Goal: Task Accomplishment & Management: Manage account settings

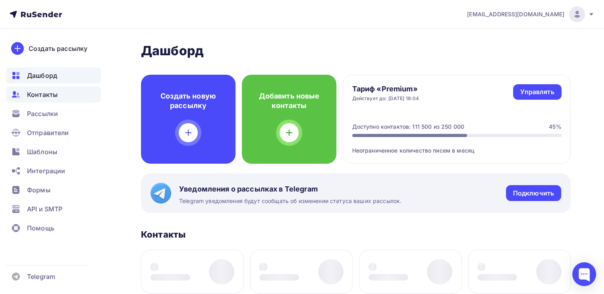
click at [30, 93] on span "Контакты" at bounding box center [42, 95] width 31 height 10
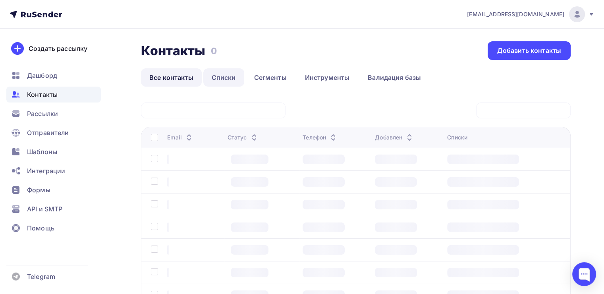
click at [224, 72] on link "Списки" at bounding box center [223, 77] width 41 height 18
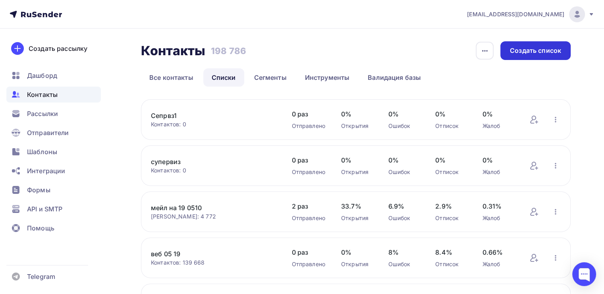
click at [512, 51] on div "Создать список" at bounding box center [535, 50] width 51 height 9
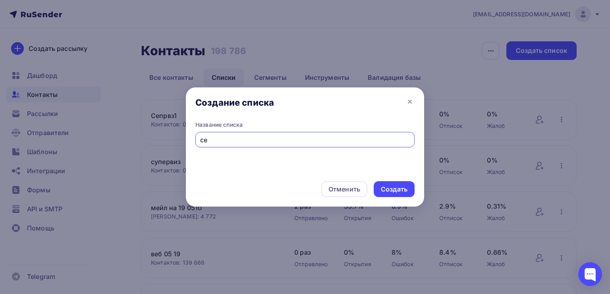
type input "c"
type input "супервиз для Насти"
click at [392, 185] on div "Создать" at bounding box center [394, 189] width 27 height 9
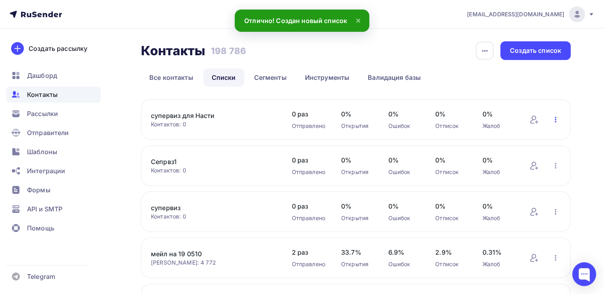
click at [554, 119] on icon "button" at bounding box center [556, 120] width 10 height 10
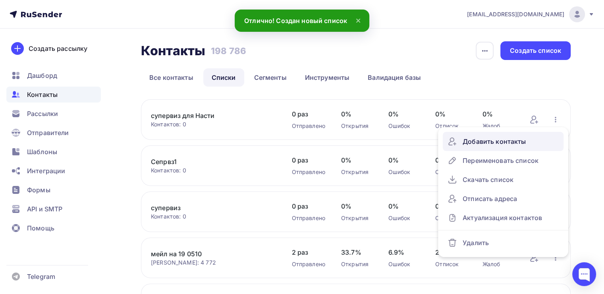
click at [512, 141] on div "Добавить контакты" at bounding box center [503, 141] width 111 height 13
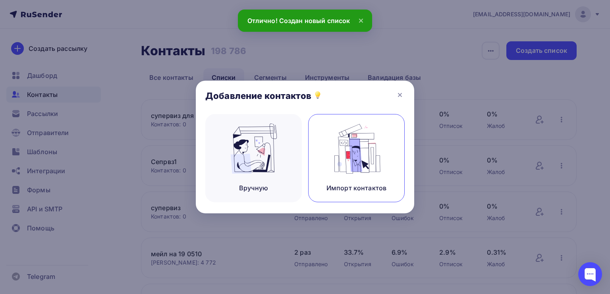
click at [326, 151] on div "Импорт контактов" at bounding box center [356, 158] width 97 height 88
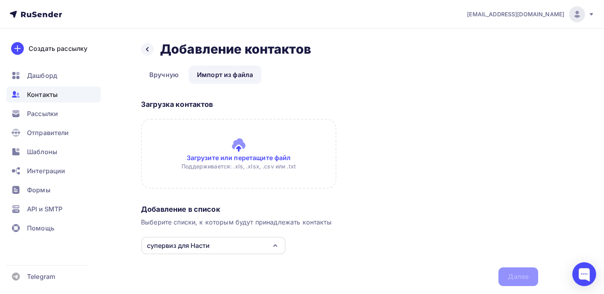
click at [212, 136] on input "file" at bounding box center [238, 154] width 195 height 70
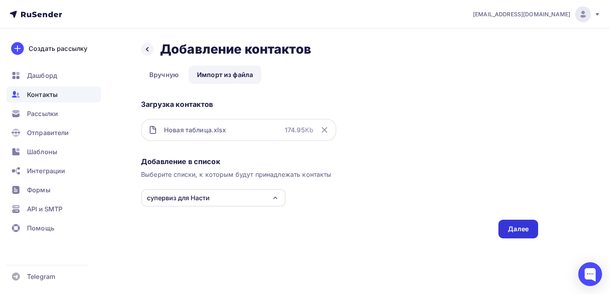
click at [506, 222] on div "Далее" at bounding box center [518, 229] width 40 height 19
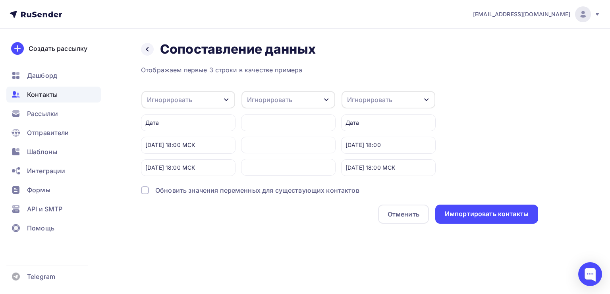
click at [210, 138] on div "3 апреля в 18:00 МСК" at bounding box center [188, 145] width 95 height 17
click at [207, 143] on div "3 апреля в 18:00 МСК" at bounding box center [188, 145] width 95 height 17
click at [153, 54] on div "Назад Сопоставление данных Сопоставление данных" at bounding box center [339, 49] width 397 height 16
click at [146, 47] on icon at bounding box center [147, 49] width 6 height 6
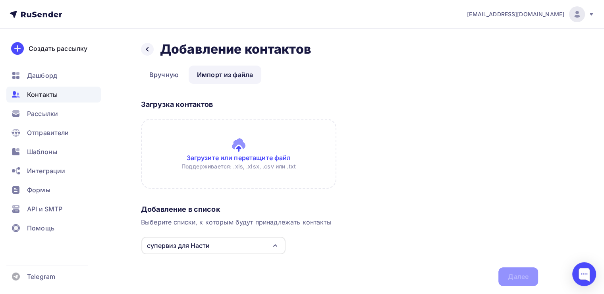
click at [245, 151] on input "file" at bounding box center [238, 154] width 195 height 70
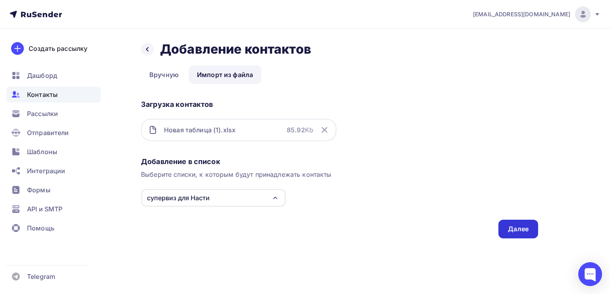
click at [509, 226] on div "Далее" at bounding box center [518, 228] width 21 height 9
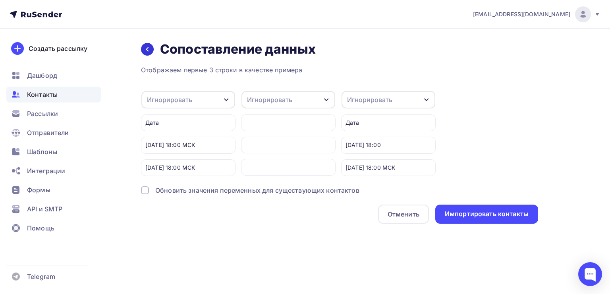
click at [145, 52] on icon at bounding box center [147, 49] width 6 height 6
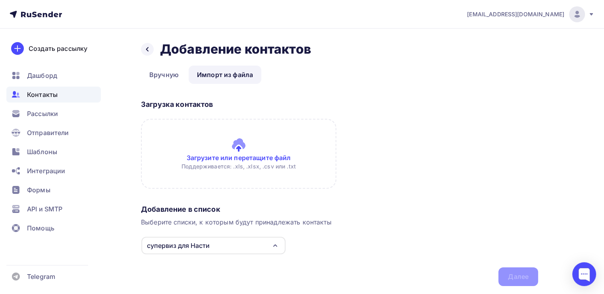
click at [145, 52] on icon at bounding box center [147, 49] width 6 height 6
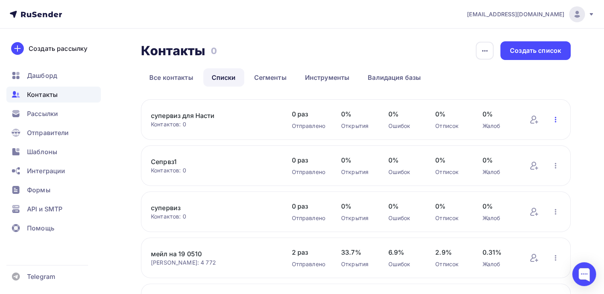
click at [552, 119] on icon "button" at bounding box center [556, 120] width 10 height 10
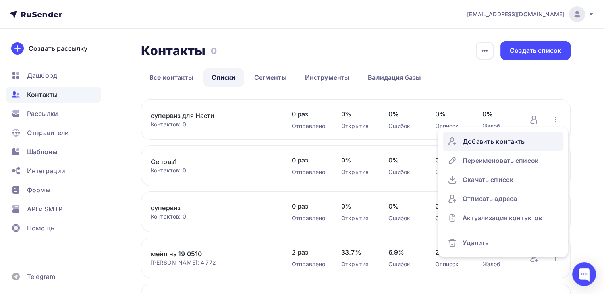
click at [469, 133] on link "Добавить контакты" at bounding box center [503, 141] width 121 height 19
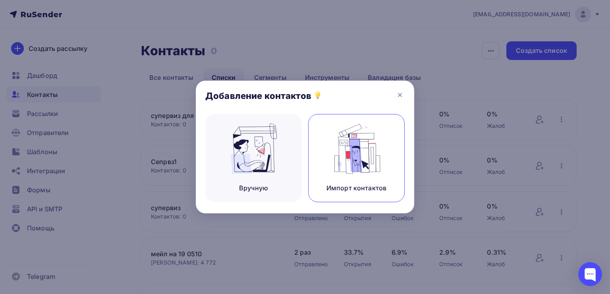
click at [321, 143] on div "Импорт контактов" at bounding box center [356, 158] width 97 height 88
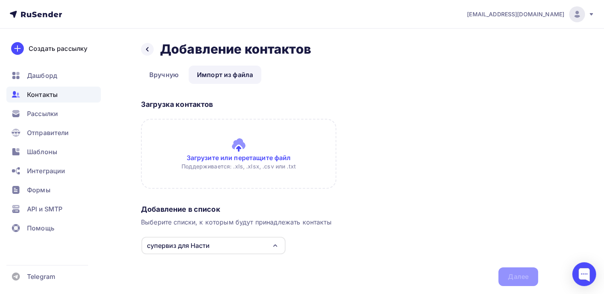
click at [208, 141] on input "file" at bounding box center [238, 154] width 195 height 70
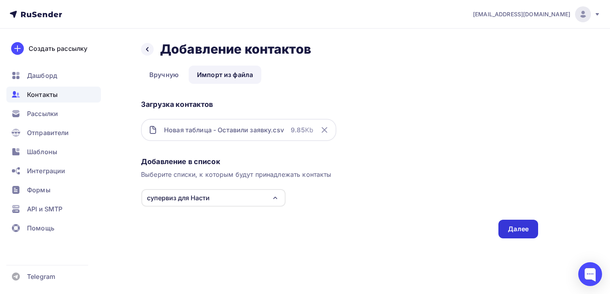
click at [513, 228] on div "Далее" at bounding box center [518, 228] width 21 height 9
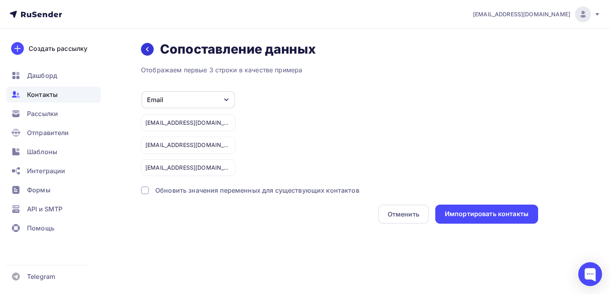
click at [151, 44] on div at bounding box center [147, 49] width 13 height 13
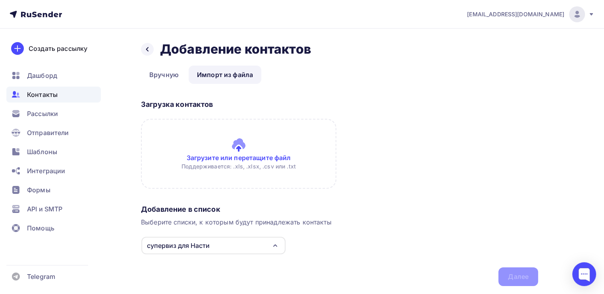
click at [151, 44] on div at bounding box center [147, 49] width 13 height 13
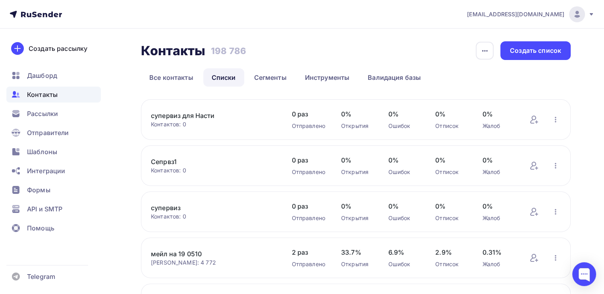
click at [561, 117] on div "супервиз для Насти Контактов: 0 Добавить контакты Переименовать список Скачать …" at bounding box center [356, 119] width 430 height 41
click at [554, 122] on icon "button" at bounding box center [556, 120] width 10 height 10
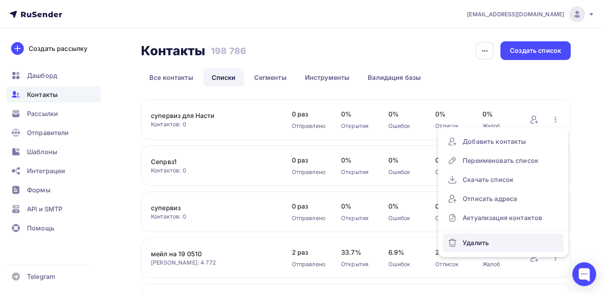
click at [498, 235] on link "Удалить" at bounding box center [503, 242] width 121 height 19
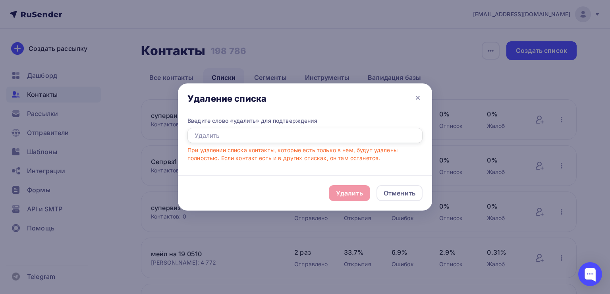
click at [297, 130] on input "text" at bounding box center [304, 135] width 235 height 15
type input "удалить"
click at [348, 198] on div "Удалить" at bounding box center [349, 193] width 41 height 16
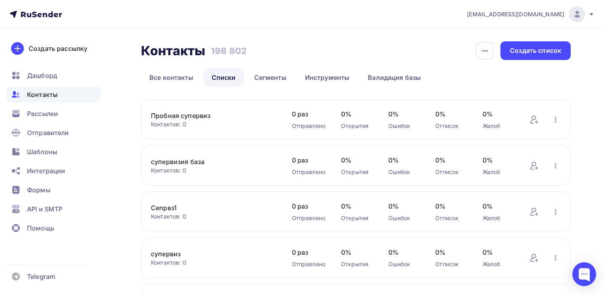
click at [204, 110] on div "Пробная супервиз Контактов: 0 Добавить контакты Переименовать список Скачать сп…" at bounding box center [356, 119] width 430 height 41
click at [205, 112] on link "Пробная супервиз" at bounding box center [213, 116] width 125 height 10
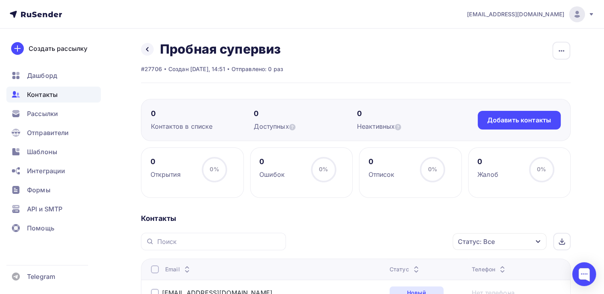
click at [153, 52] on div "Назад Пробная супервиз Переименовать список Скачать список Отписать адреса Наст…" at bounding box center [212, 49] width 142 height 16
click at [150, 50] on icon at bounding box center [147, 49] width 6 height 6
